Goal: Contribute content

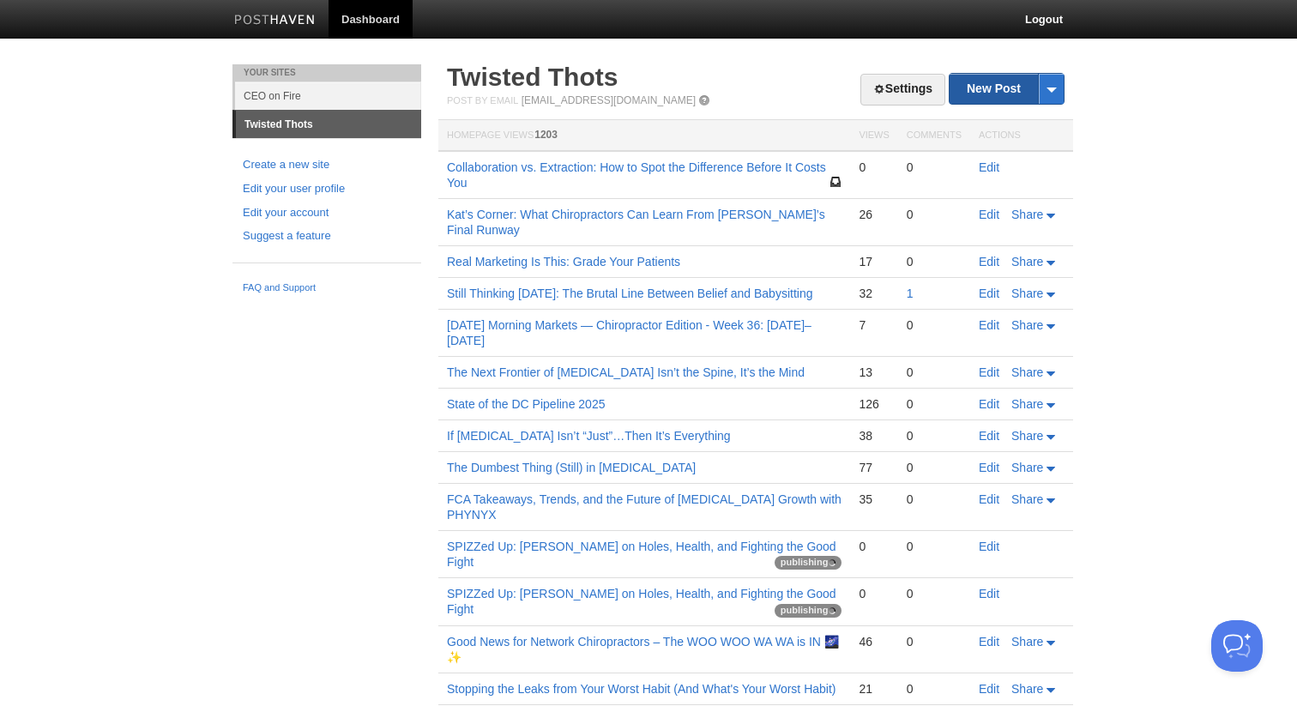
click at [988, 94] on link "New Post" at bounding box center [1006, 89] width 114 height 30
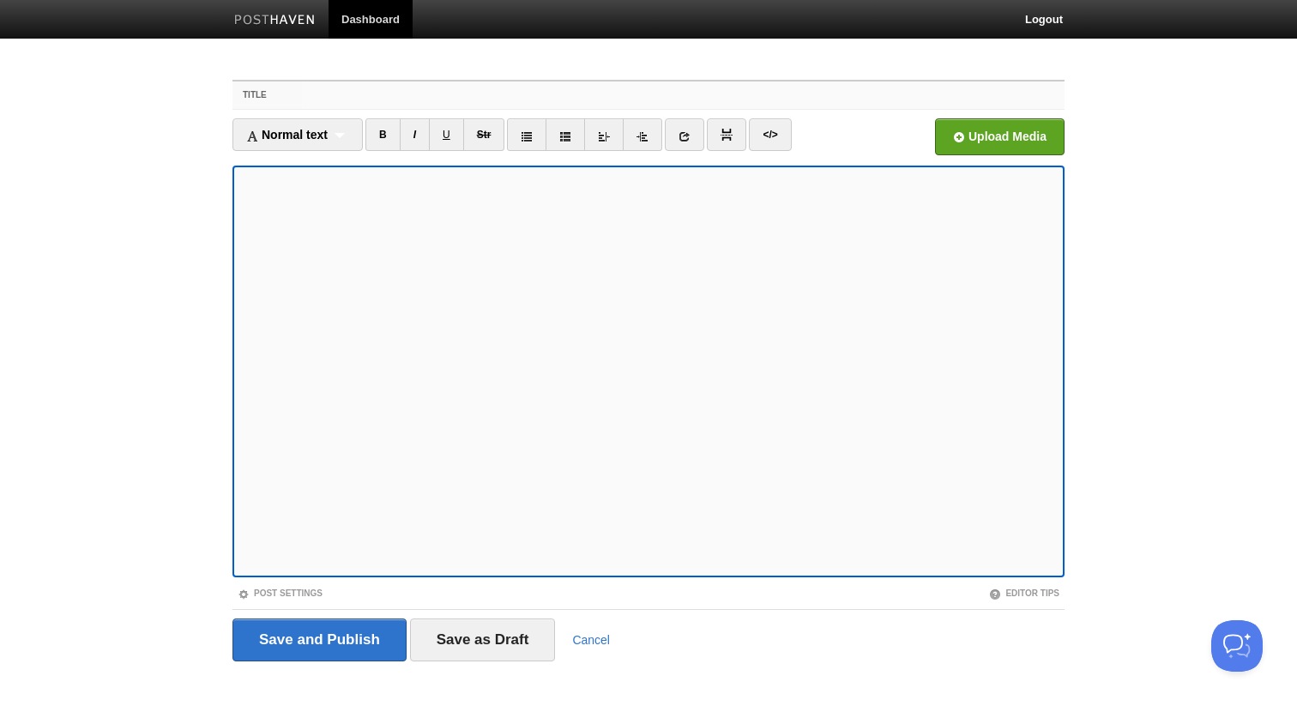
click at [636, 99] on input "Title" at bounding box center [683, 94] width 762 height 27
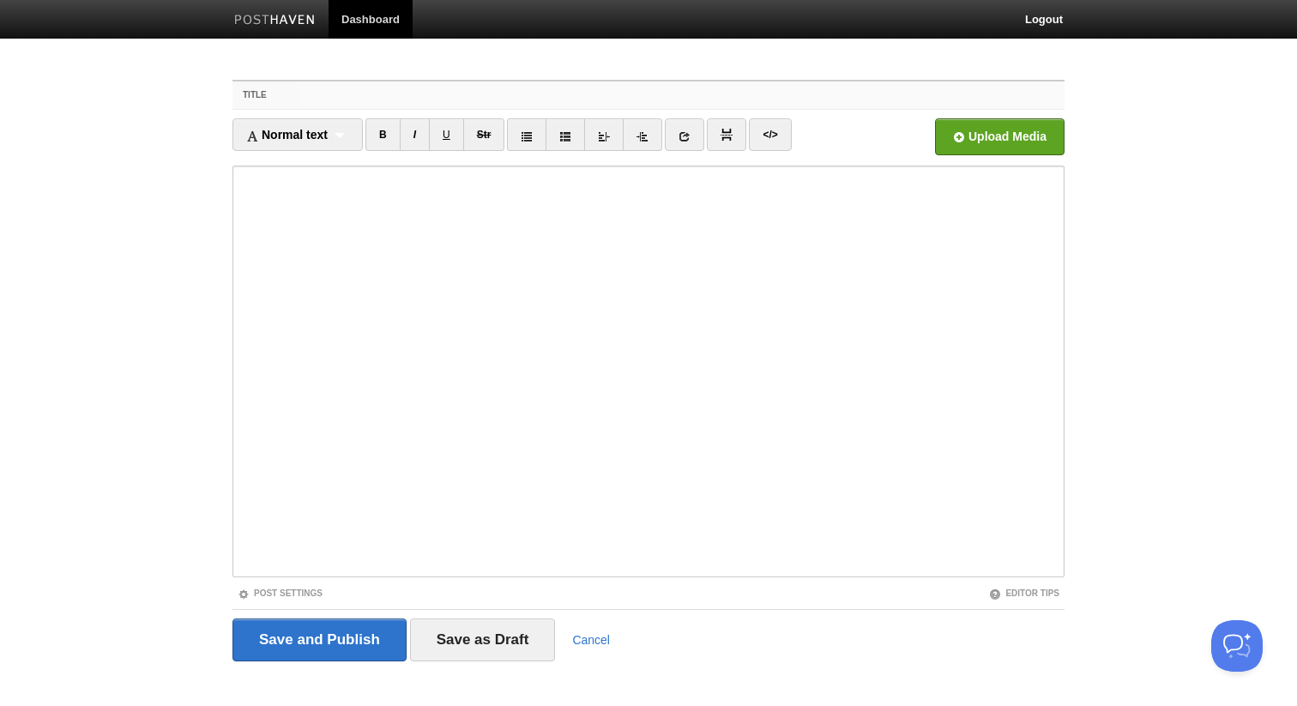
paste input "🔥 [PERSON_NAME]: From Sick Kid to Scaling Million-Dollar [MEDICAL_DATA] Dreams"
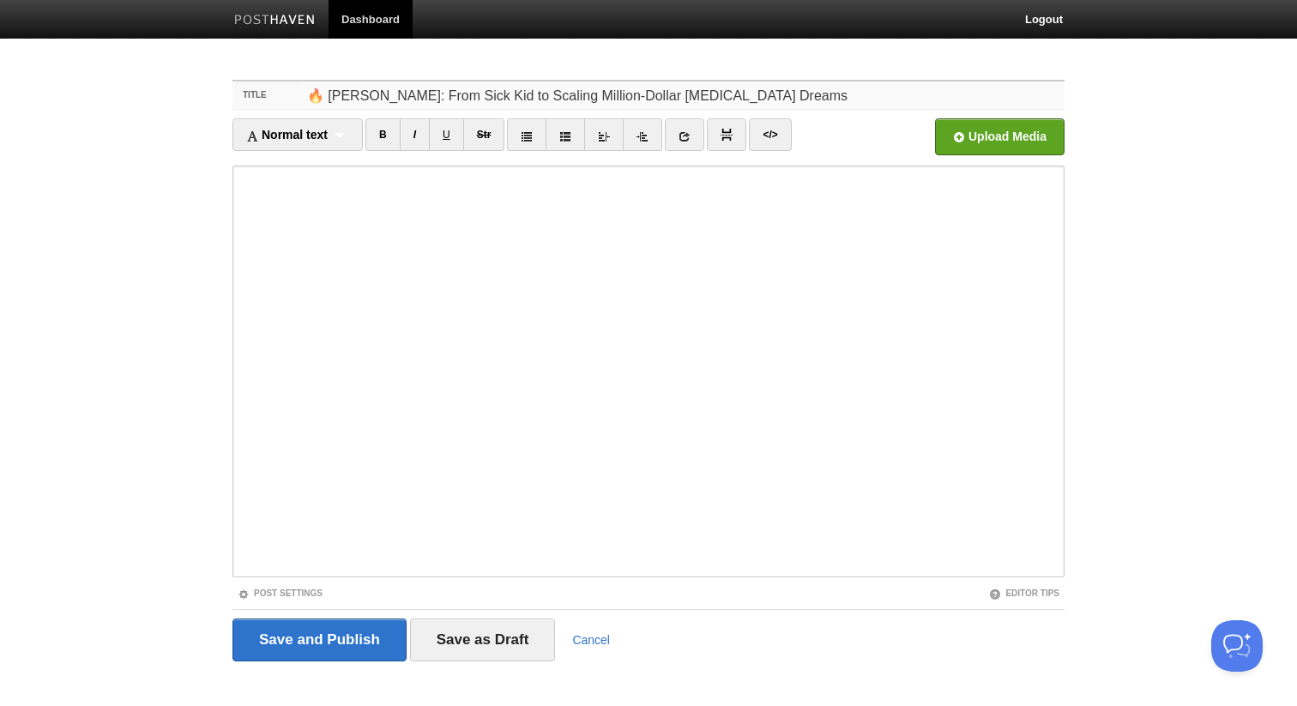
type input "🔥 [PERSON_NAME]: From Sick Kid to Scaling Million-Dollar [MEDICAL_DATA] Dreams"
click at [62, 298] on body "Dashboard Logout Your Sites CEO on Fire Twisted Thots Create a new site Edit yo…" at bounding box center [648, 363] width 1297 height 726
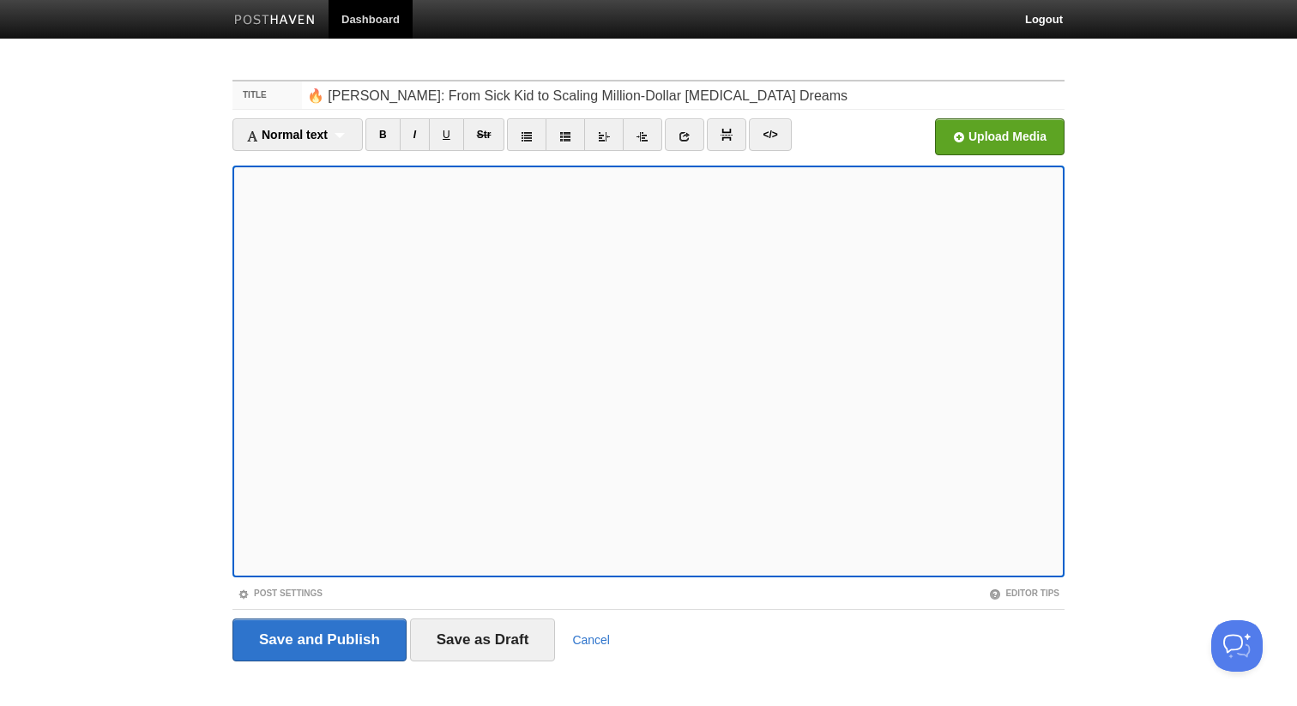
scroll to position [19, 0]
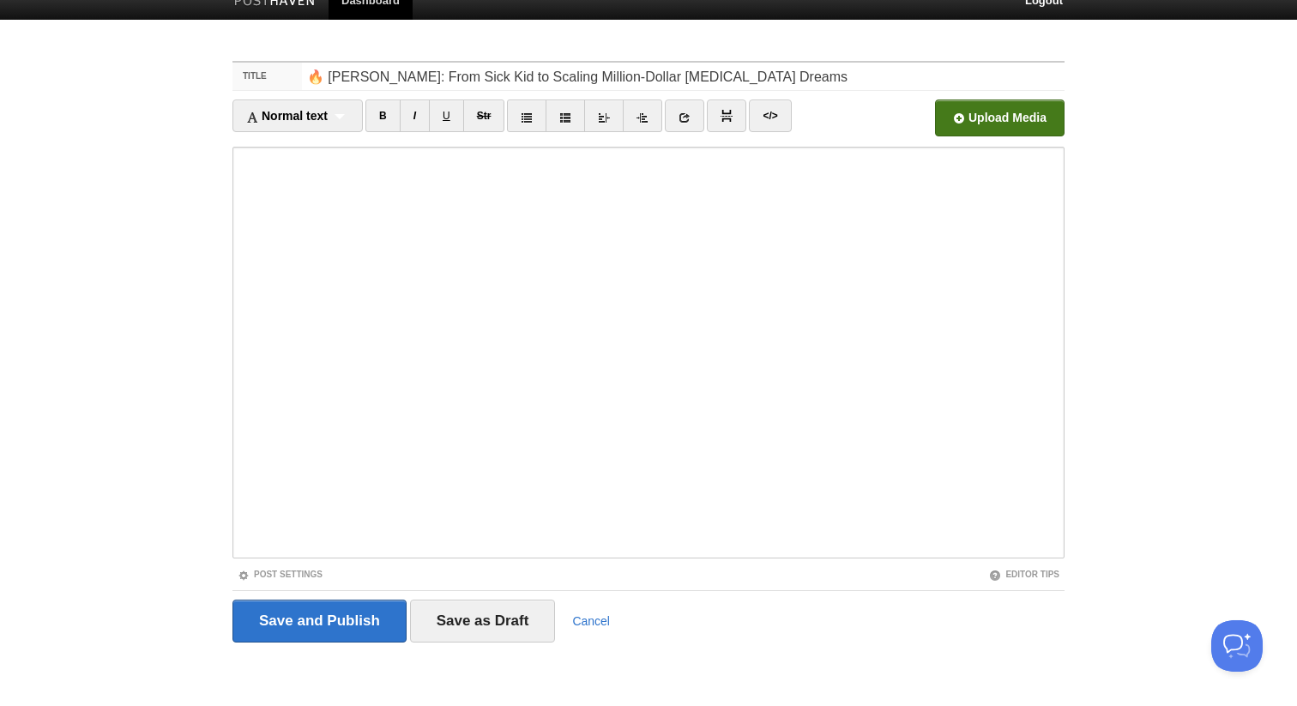
click at [959, 124] on input "file" at bounding box center [482, 122] width 1298 height 87
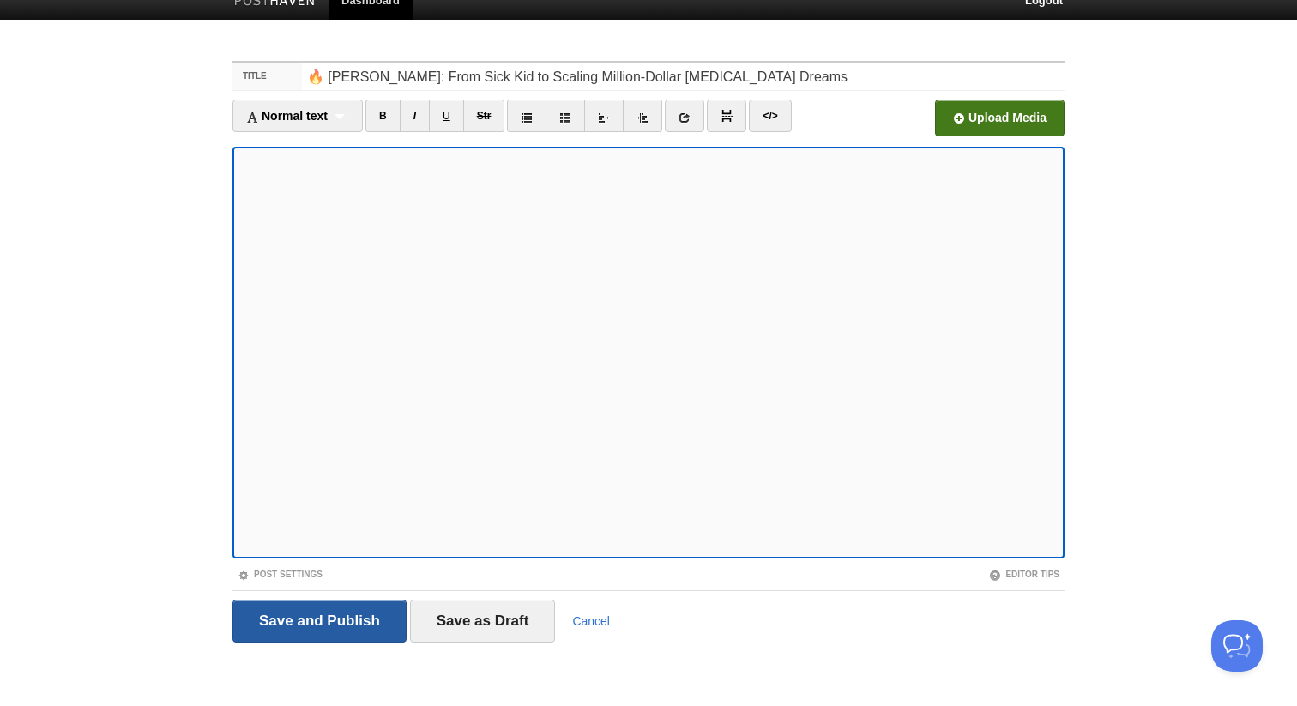
click at [337, 615] on input "Save and Publish" at bounding box center [319, 620] width 174 height 43
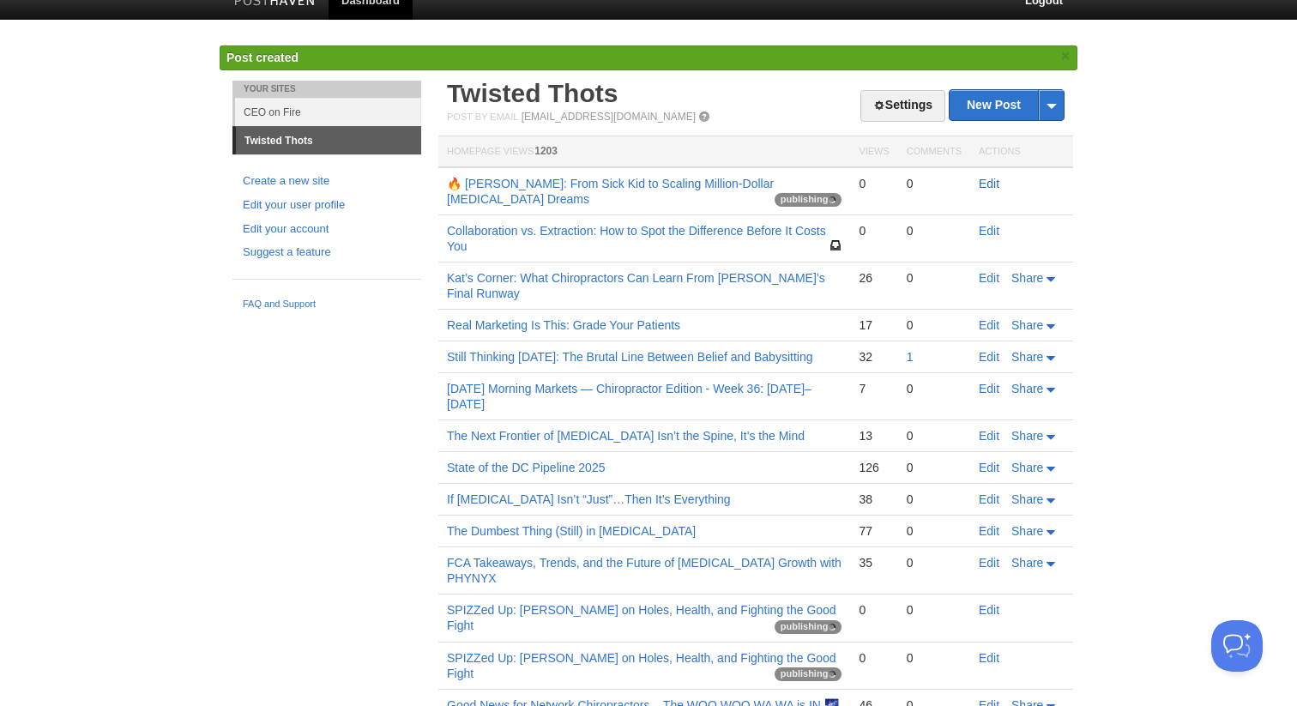
click at [990, 183] on link "Edit" at bounding box center [989, 184] width 21 height 14
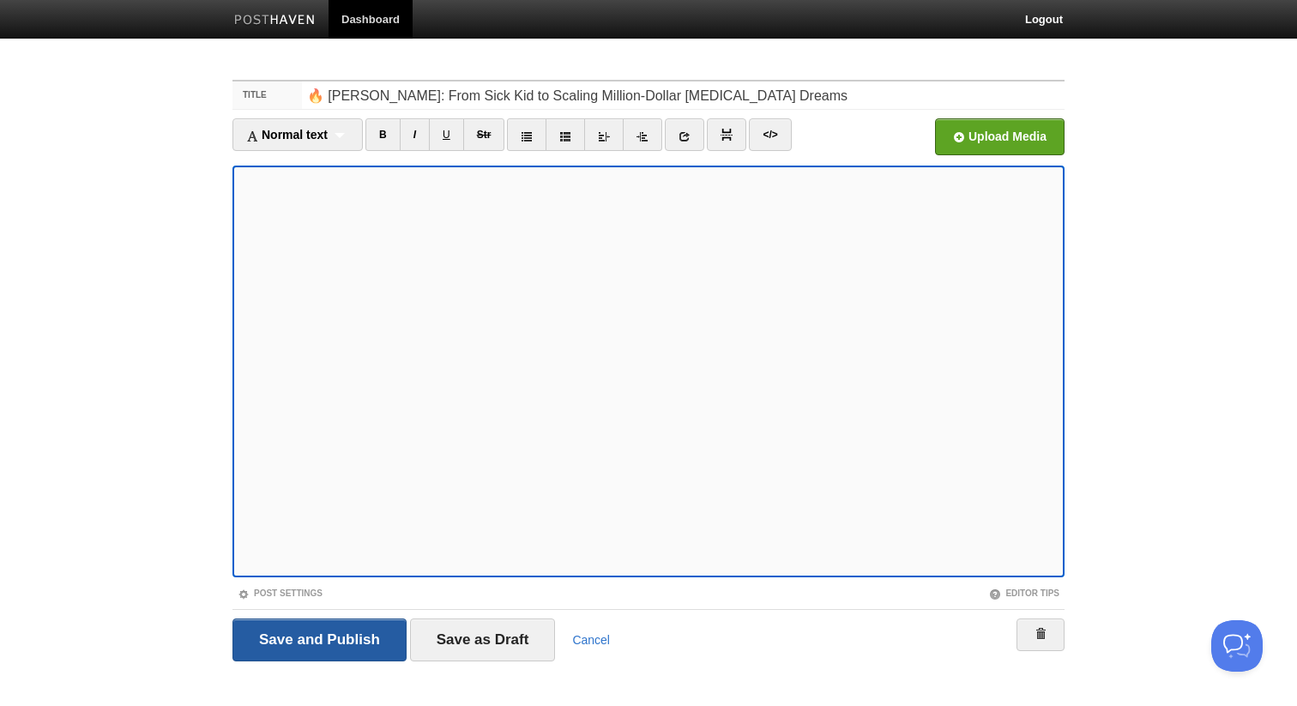
click at [308, 637] on input "Save and Publish" at bounding box center [319, 639] width 174 height 43
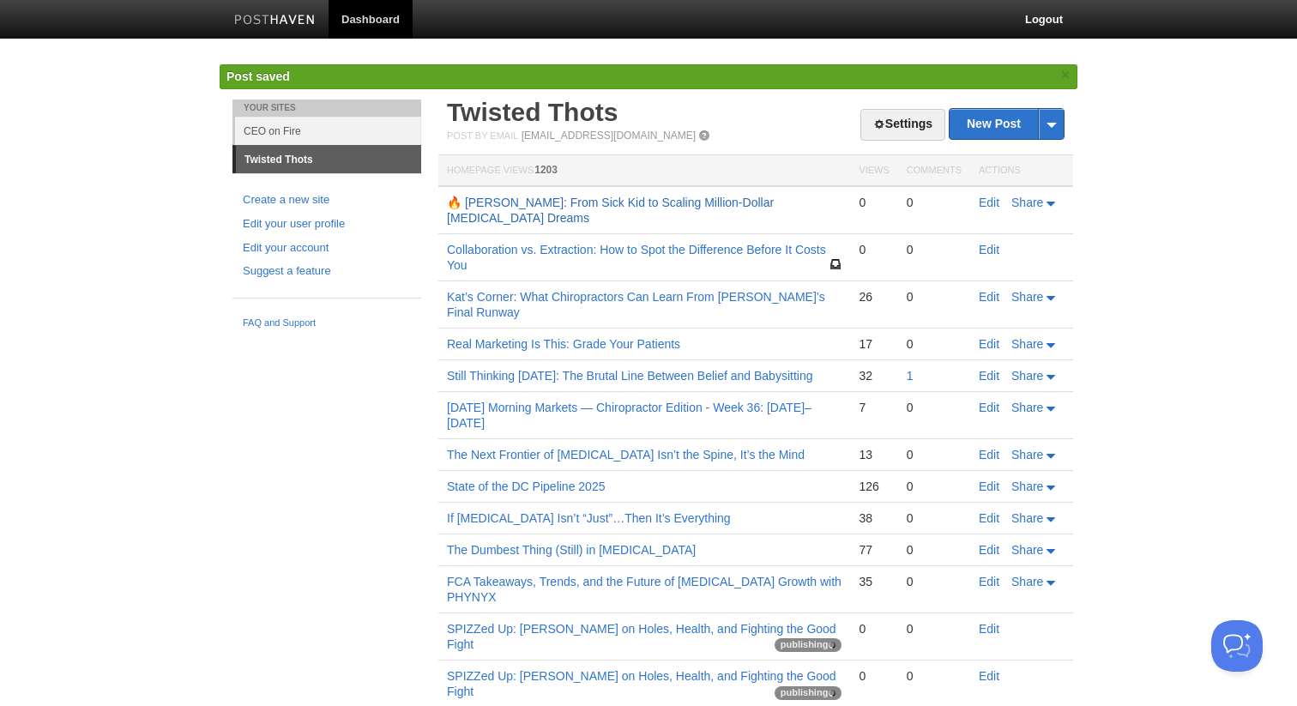
click at [531, 219] on link "🔥 [PERSON_NAME]: From Sick Kid to Scaling Million-Dollar [MEDICAL_DATA] Dreams" at bounding box center [610, 210] width 327 height 29
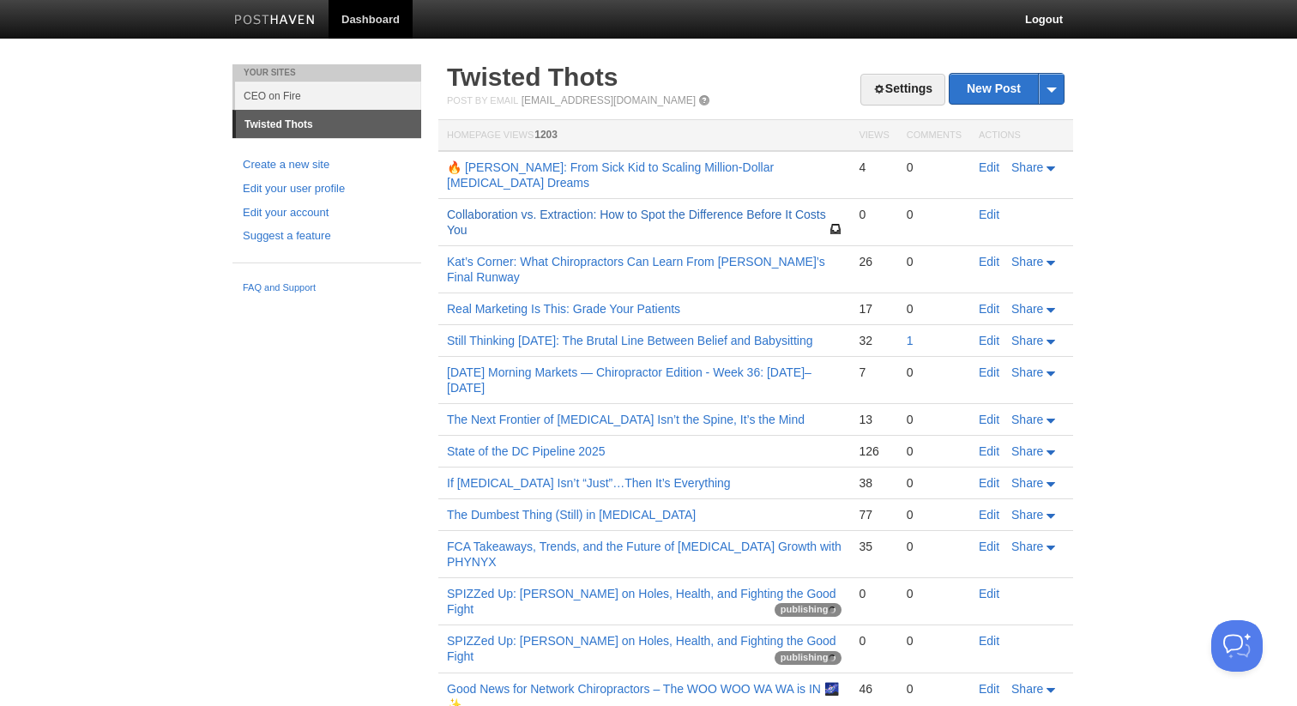
click at [639, 215] on link "Collaboration vs. Extraction: How to Spot the Difference Before It Costs You" at bounding box center [636, 222] width 379 height 29
click at [661, 168] on link "🔥 [PERSON_NAME]: From Sick Kid to Scaling Million-Dollar [MEDICAL_DATA] Dreams" at bounding box center [610, 174] width 327 height 29
